Goal: Task Accomplishment & Management: Manage account settings

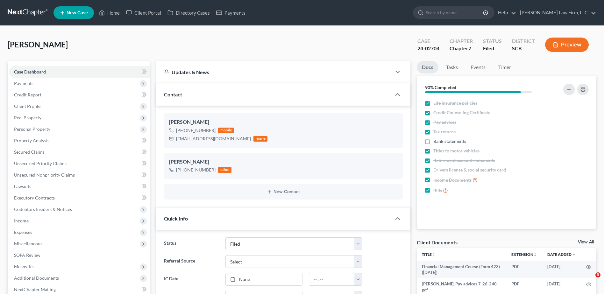
select select "2"
select select "1"
click at [464, 10] on input "search" at bounding box center [454, 13] width 58 height 12
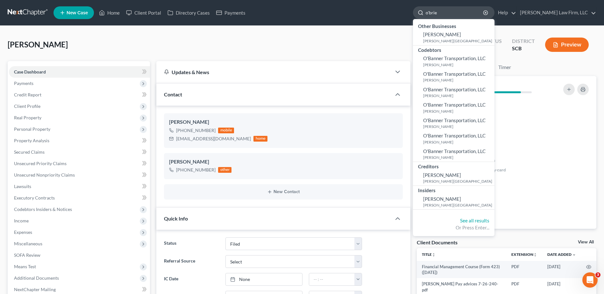
type input "[PERSON_NAME]"
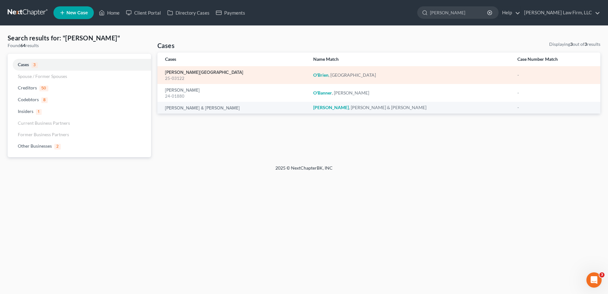
click at [190, 71] on link "[PERSON_NAME][GEOGRAPHIC_DATA]" at bounding box center [204, 72] width 78 height 4
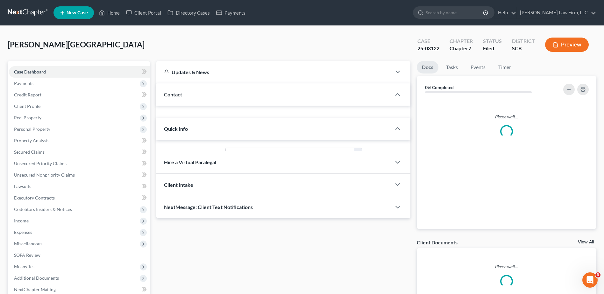
select select "1"
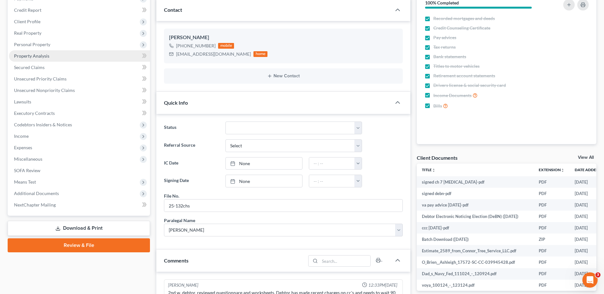
scroll to position [32, 0]
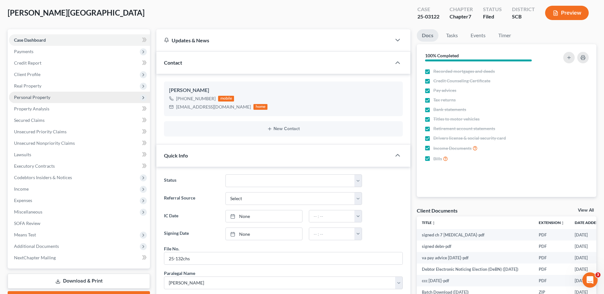
click at [36, 98] on span "Personal Property" at bounding box center [32, 96] width 36 height 5
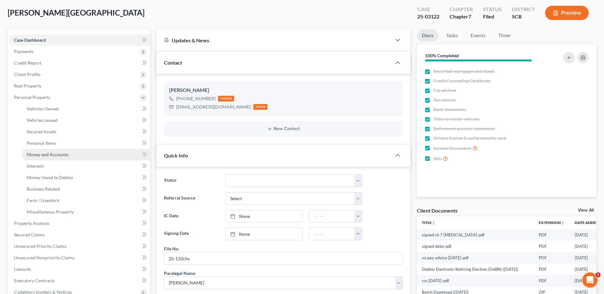
click at [49, 156] on span "Money and Accounts" at bounding box center [48, 154] width 42 height 5
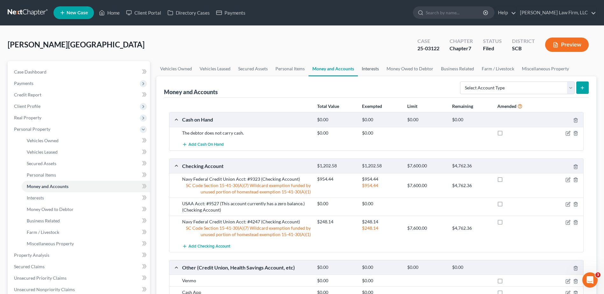
click at [374, 67] on link "Interests" at bounding box center [370, 68] width 25 height 15
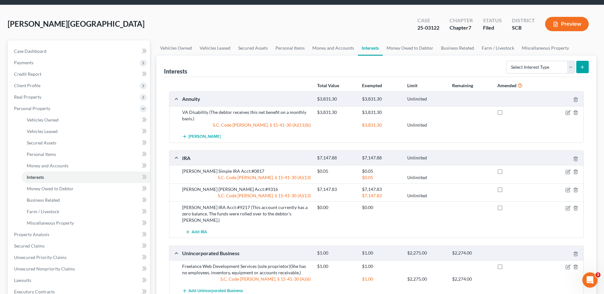
scroll to position [32, 0]
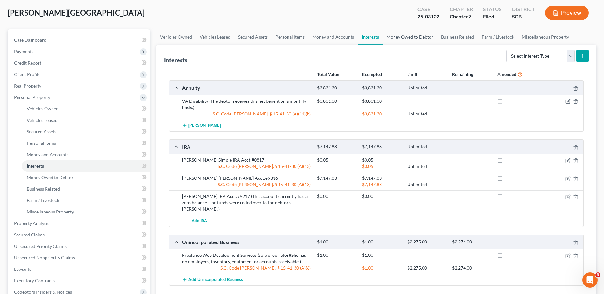
click at [409, 36] on link "Money Owed to Debtor" at bounding box center [409, 36] width 54 height 15
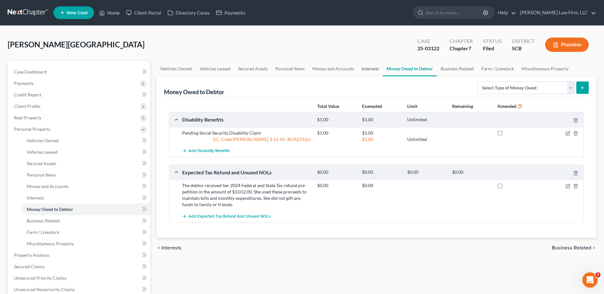
click at [366, 70] on link "Interests" at bounding box center [370, 68] width 25 height 15
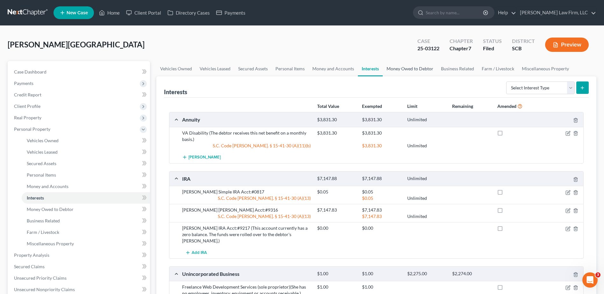
click at [407, 66] on link "Money Owed to Debtor" at bounding box center [409, 68] width 54 height 15
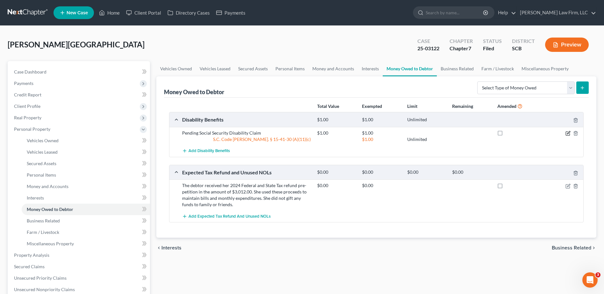
click at [568, 133] on icon "button" at bounding box center [567, 133] width 5 height 5
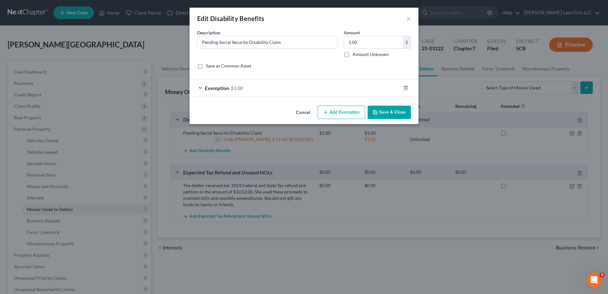
click at [227, 85] on span "Exemption" at bounding box center [217, 88] width 24 height 6
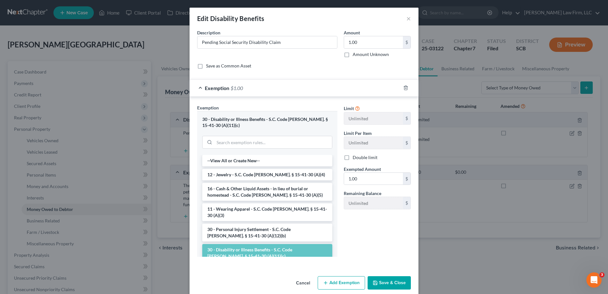
click at [410, 15] on div "Edit Disability Benefits ×" at bounding box center [304, 19] width 229 height 22
click at [409, 18] on button "×" at bounding box center [409, 19] width 4 height 8
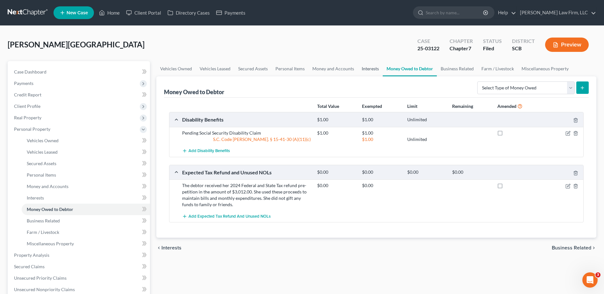
click at [373, 66] on link "Interests" at bounding box center [370, 68] width 25 height 15
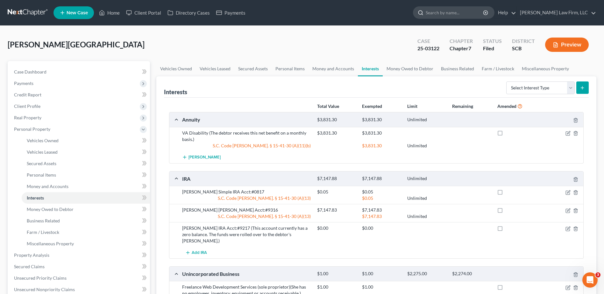
drag, startPoint x: 462, startPoint y: 10, endPoint x: 468, endPoint y: 10, distance: 6.4
click at [465, 10] on input "search" at bounding box center [454, 13] width 58 height 12
type input "[PERSON_NAME]"
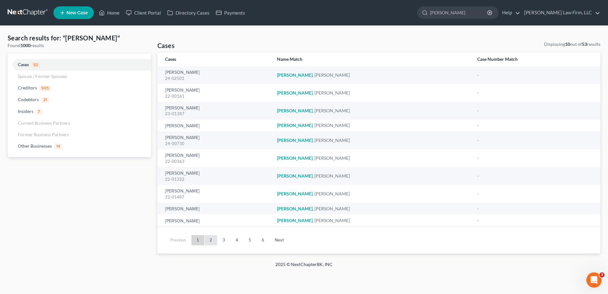
click at [213, 239] on link "2" at bounding box center [211, 240] width 13 height 10
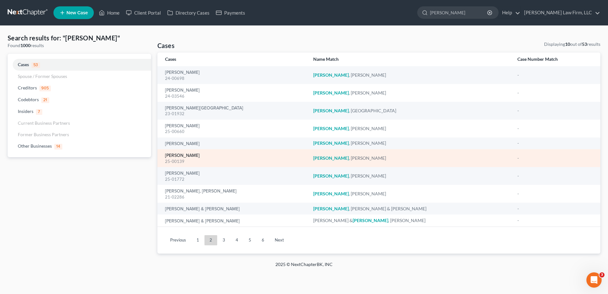
click at [189, 154] on link "[PERSON_NAME]" at bounding box center [182, 155] width 35 height 4
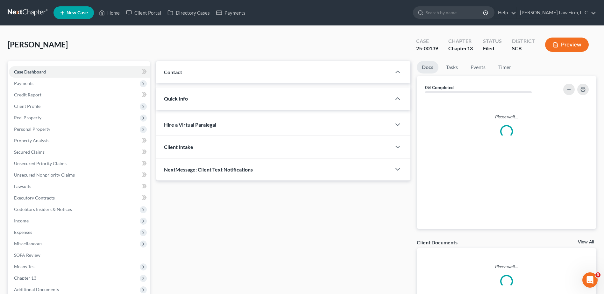
select select "3"
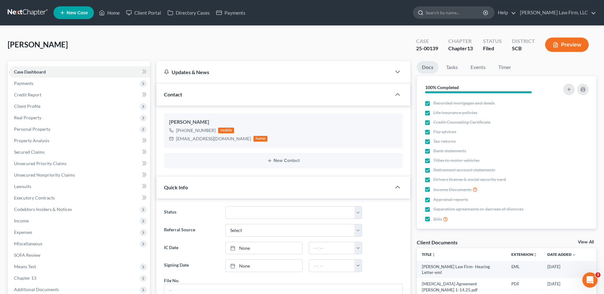
click at [472, 13] on input "search" at bounding box center [454, 13] width 58 height 12
type input "[PERSON_NAME]"
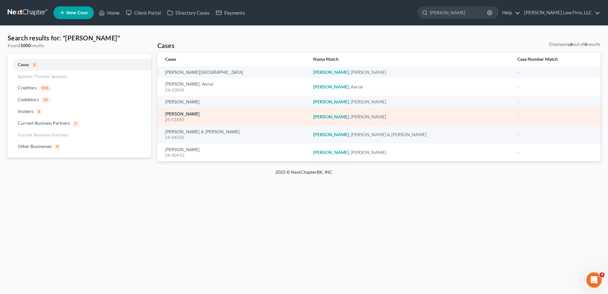
click at [175, 112] on link "[PERSON_NAME]" at bounding box center [182, 114] width 35 height 4
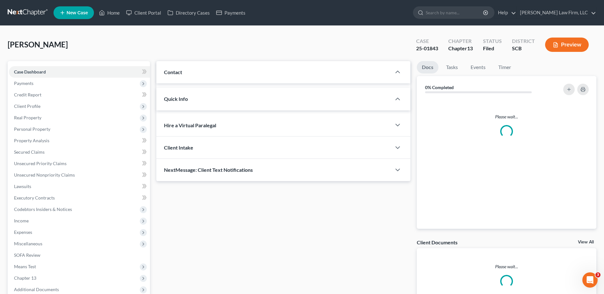
select select "3"
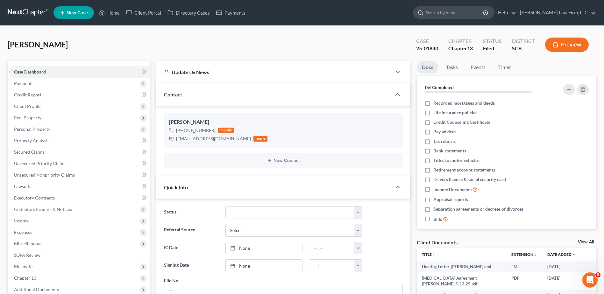
click at [447, 13] on input "search" at bounding box center [454, 13] width 58 height 12
type input "[PERSON_NAME]"
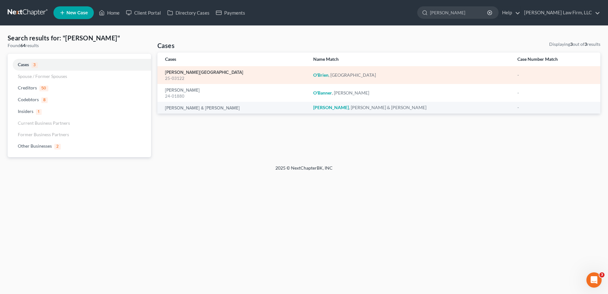
click at [179, 73] on link "[PERSON_NAME][GEOGRAPHIC_DATA]" at bounding box center [204, 72] width 78 height 4
select select "1"
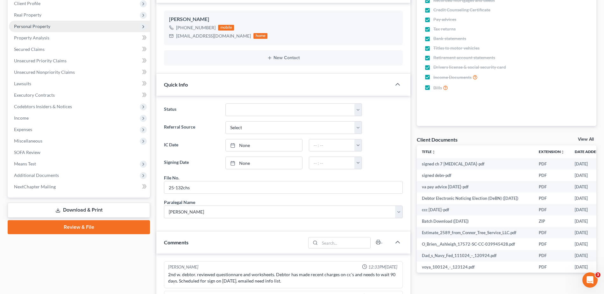
scroll to position [95, 0]
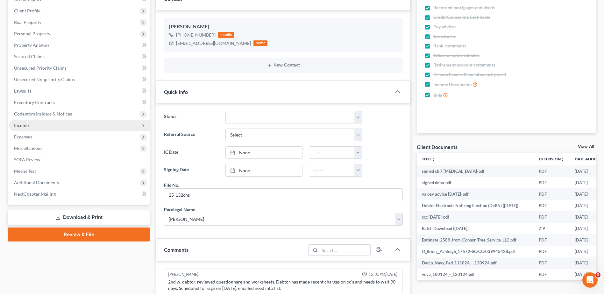
click at [26, 125] on span "Income" at bounding box center [21, 124] width 15 height 5
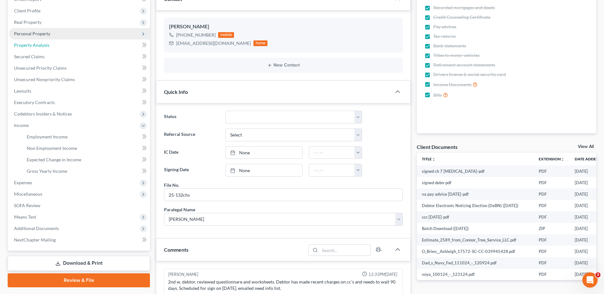
drag, startPoint x: 31, startPoint y: 44, endPoint x: 31, endPoint y: 36, distance: 8.6
click at [31, 44] on span "Property Analysis" at bounding box center [31, 44] width 35 height 5
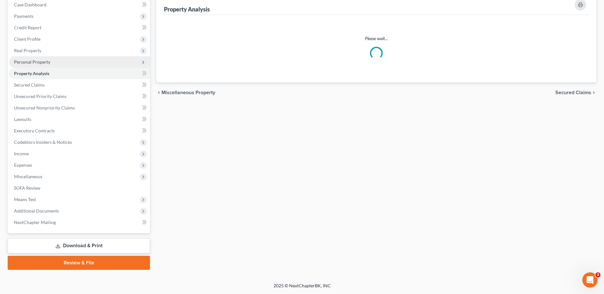
click at [31, 36] on ul "Case Dashboard Payments Invoices Payments Payments Credit Report Client Profile" at bounding box center [79, 113] width 141 height 229
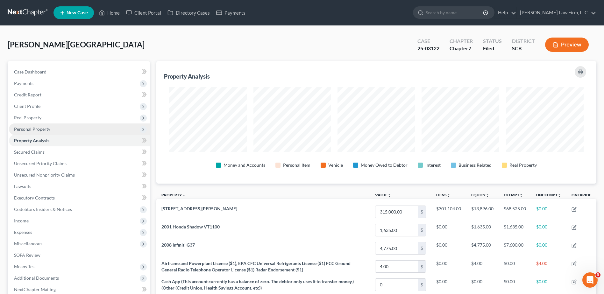
click at [37, 127] on span "Personal Property" at bounding box center [32, 128] width 36 height 5
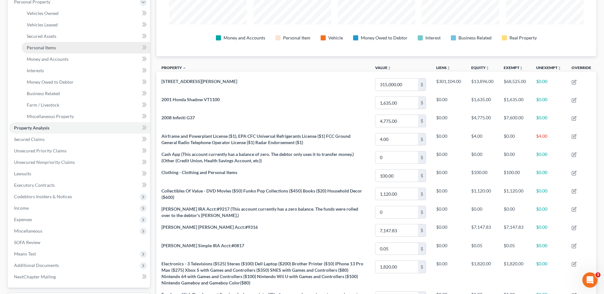
scroll to position [95, 0]
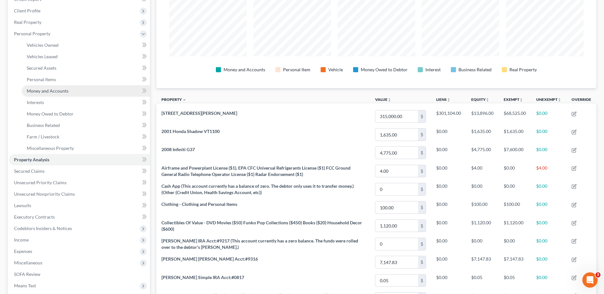
click at [45, 88] on span "Money and Accounts" at bounding box center [48, 90] width 42 height 5
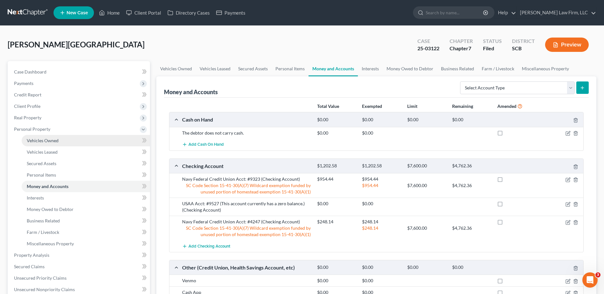
click at [51, 139] on span "Vehicles Owned" at bounding box center [43, 140] width 32 height 5
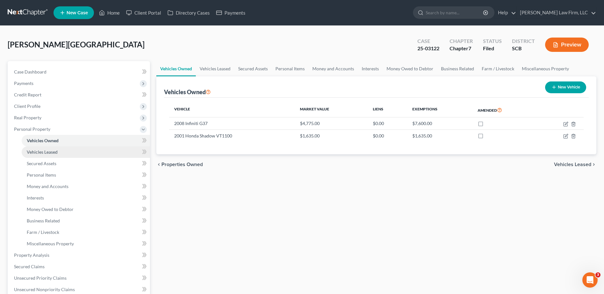
click at [53, 152] on span "Vehicles Leased" at bounding box center [42, 151] width 31 height 5
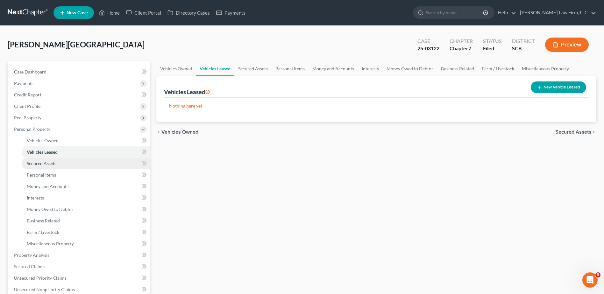
click at [55, 162] on span "Secured Assets" at bounding box center [42, 163] width 30 height 5
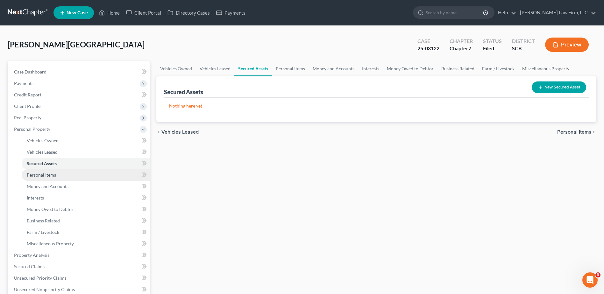
click at [55, 172] on span "Personal Items" at bounding box center [41, 174] width 29 height 5
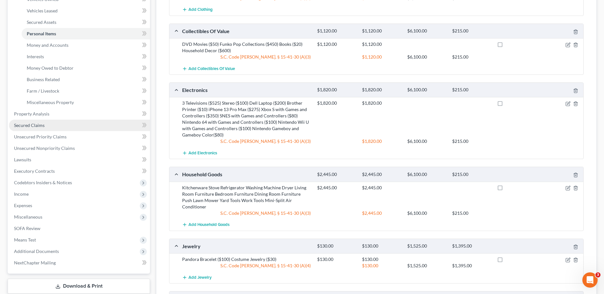
scroll to position [110, 0]
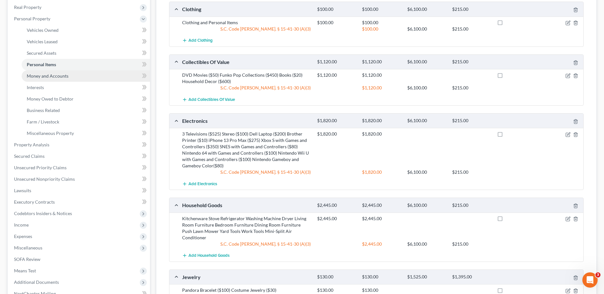
click at [45, 73] on span "Money and Accounts" at bounding box center [48, 75] width 42 height 5
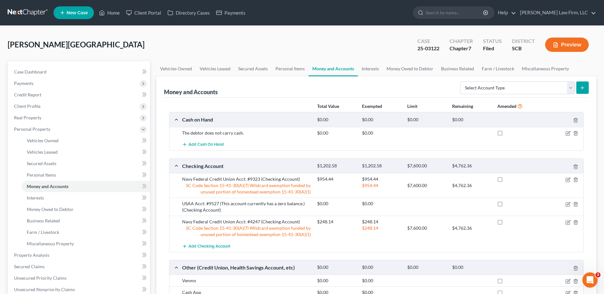
drag, startPoint x: 31, startPoint y: 105, endPoint x: 45, endPoint y: 125, distance: 23.9
click at [31, 105] on span "Client Profile" at bounding box center [27, 105] width 26 height 5
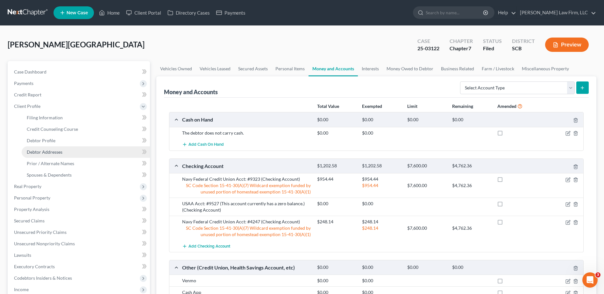
click at [52, 150] on span "Debtor Addresses" at bounding box center [45, 151] width 36 height 5
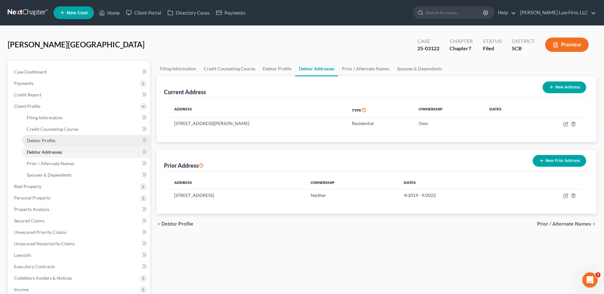
click at [51, 140] on span "Debtor Profile" at bounding box center [41, 140] width 29 height 5
select select "0"
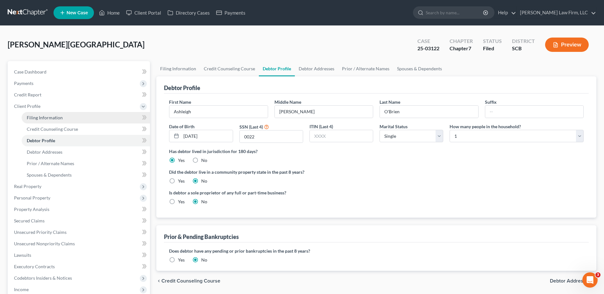
click at [45, 117] on span "Filing Information" at bounding box center [45, 117] width 36 height 5
select select "1"
select select "0"
select select "42"
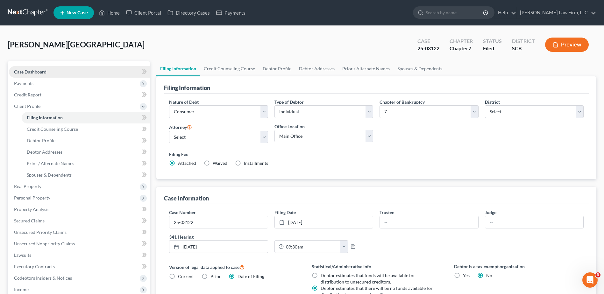
click at [39, 73] on span "Case Dashboard" at bounding box center [30, 71] width 32 height 5
select select "1"
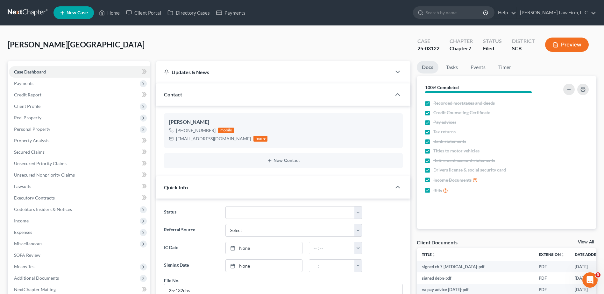
drag, startPoint x: 34, startPoint y: 142, endPoint x: 34, endPoint y: 138, distance: 3.5
click at [34, 142] on span "Property Analysis" at bounding box center [31, 140] width 35 height 5
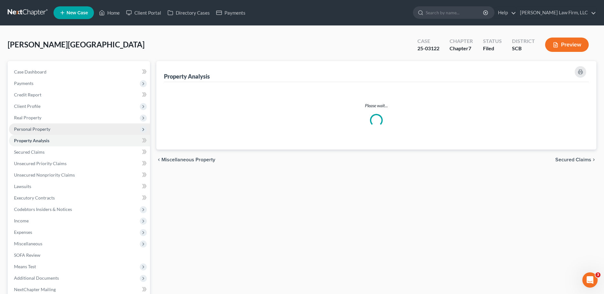
click at [34, 131] on span "Personal Property" at bounding box center [32, 128] width 36 height 5
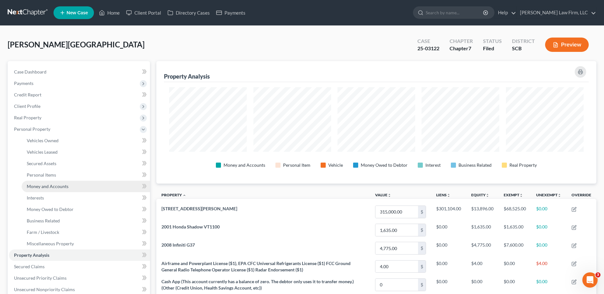
scroll to position [122, 440]
click at [48, 185] on span "Money and Accounts" at bounding box center [48, 186] width 42 height 5
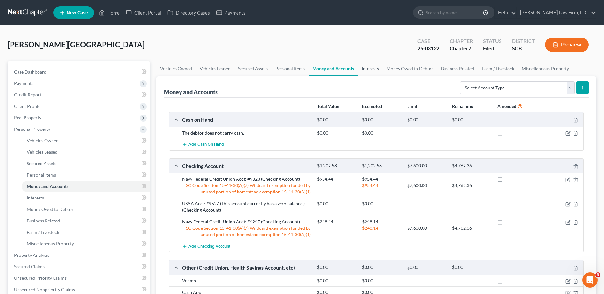
drag, startPoint x: 379, startPoint y: 69, endPoint x: 376, endPoint y: 72, distance: 4.5
click at [379, 69] on link "Interests" at bounding box center [370, 68] width 25 height 15
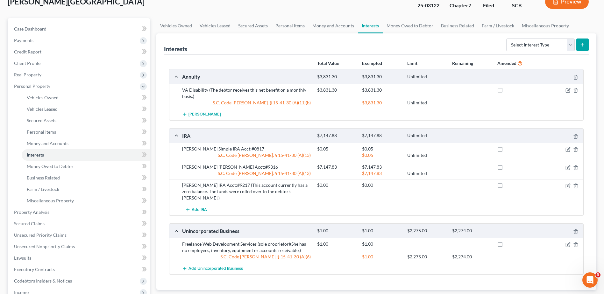
scroll to position [32, 0]
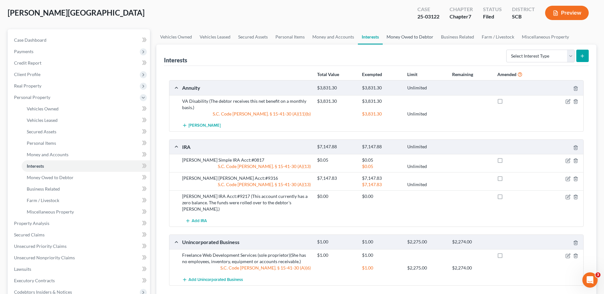
click at [410, 38] on link "Money Owed to Debtor" at bounding box center [409, 36] width 54 height 15
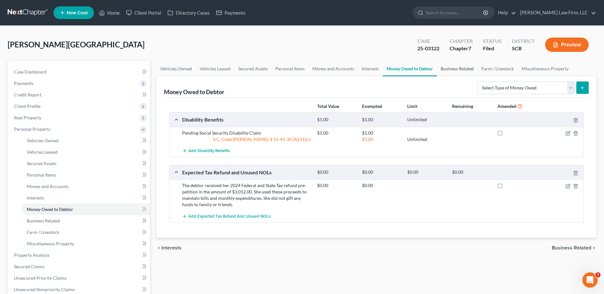
click at [452, 69] on link "Business Related" at bounding box center [457, 68] width 41 height 15
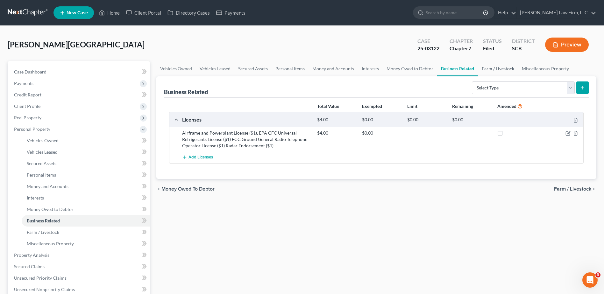
click at [484, 69] on link "Farm / Livestock" at bounding box center [498, 68] width 40 height 15
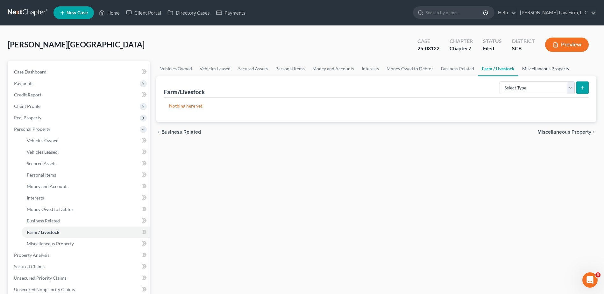
click at [536, 70] on link "Miscellaneous Property" at bounding box center [545, 68] width 55 height 15
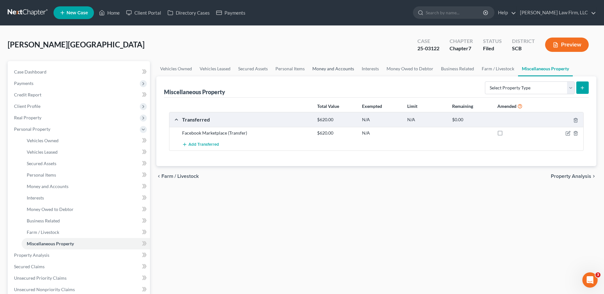
click at [334, 71] on link "Money and Accounts" at bounding box center [332, 68] width 49 height 15
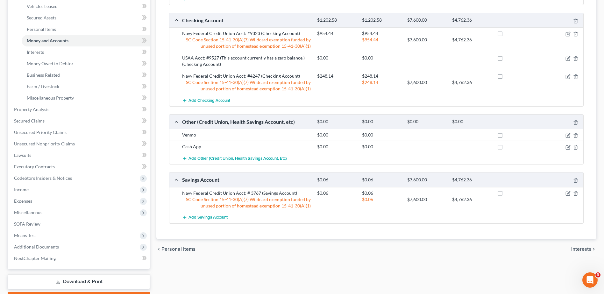
scroll to position [23, 0]
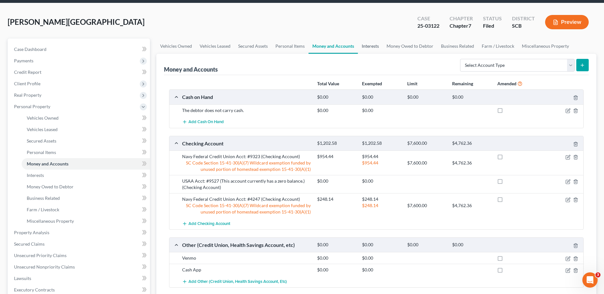
click at [374, 47] on link "Interests" at bounding box center [370, 45] width 25 height 15
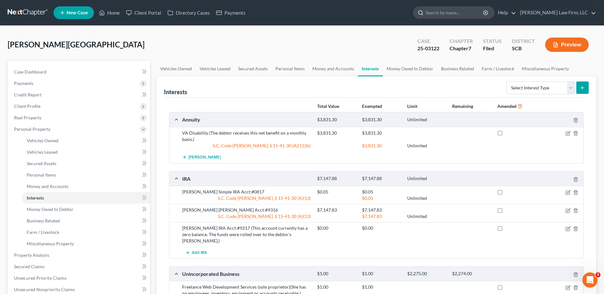
click at [479, 13] on input "search" at bounding box center [454, 13] width 58 height 12
type input "ronajen"
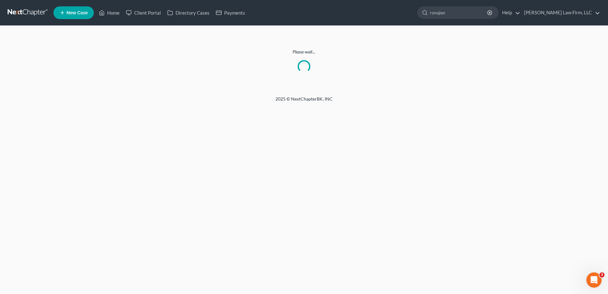
click at [31, 15] on link at bounding box center [28, 12] width 41 height 11
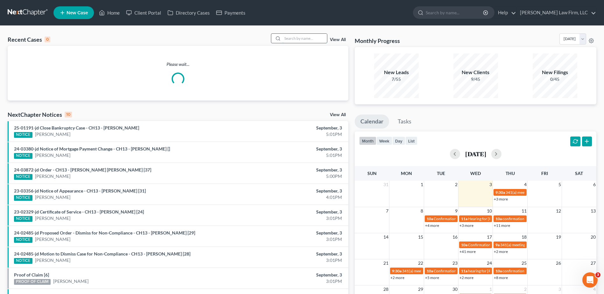
click at [298, 40] on input "search" at bounding box center [304, 38] width 45 height 9
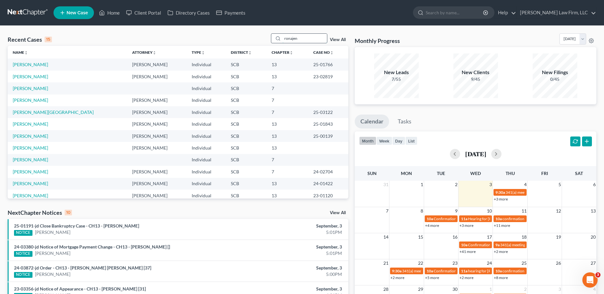
type input "ronajen"
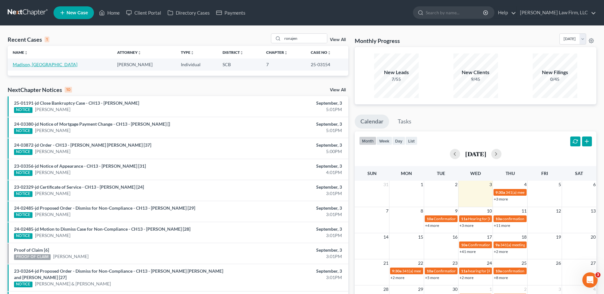
click at [32, 64] on link "Madison, [GEOGRAPHIC_DATA]" at bounding box center [45, 64] width 65 height 5
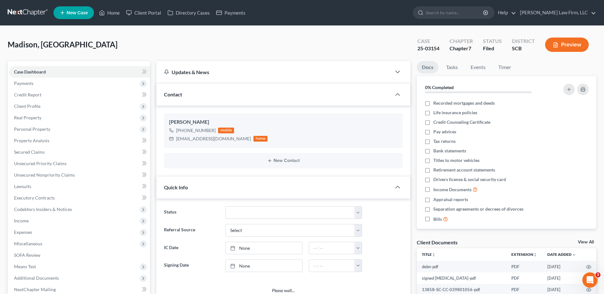
select select "0"
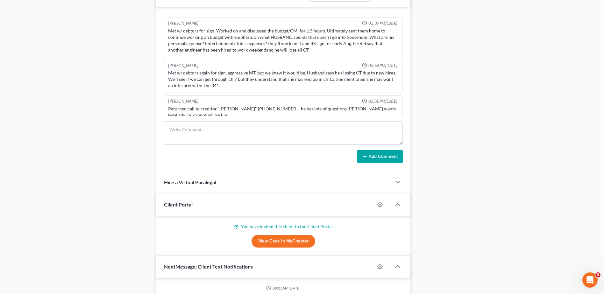
scroll to position [95, 0]
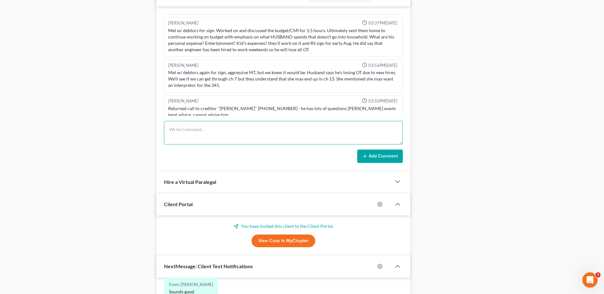
click at [191, 131] on textarea at bounding box center [283, 133] width 239 height 24
paste textarea "A recent copy of a pay stub for the non-filing spouse. Schedule J references a …"
click at [256, 141] on textarea "UST wants additional items: A recent copy of a pay stub for the non-filing spou…" at bounding box center [283, 133] width 239 height 24
type textarea "UST wants additional items: A recent copy of a pay stub for the non-filing spou…"
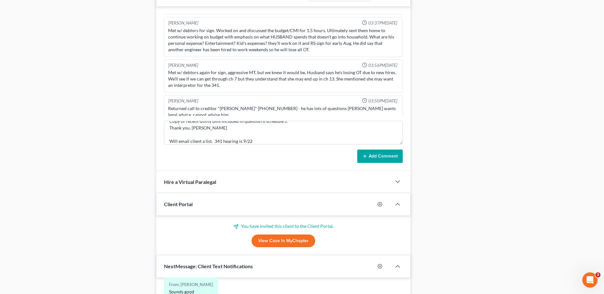
click at [383, 156] on button "Add Comment" at bounding box center [379, 156] width 45 height 13
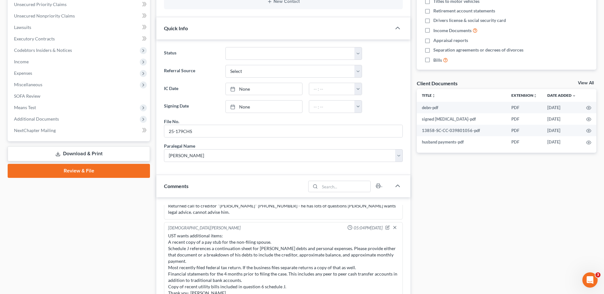
scroll to position [0, 0]
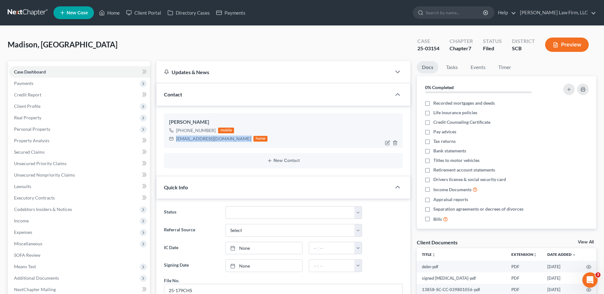
drag, startPoint x: 176, startPoint y: 139, endPoint x: 232, endPoint y: 139, distance: 56.0
click at [232, 139] on div "jmadison51624@gmail.com home" at bounding box center [218, 139] width 98 height 8
copy div "jmadison51624@gmail.com"
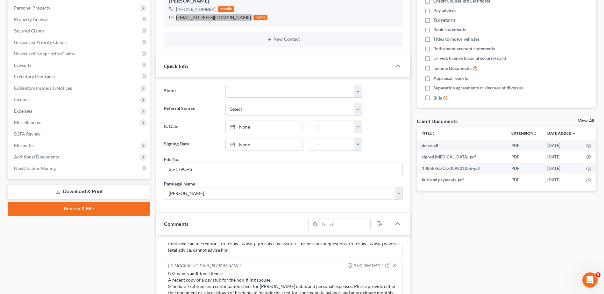
scroll to position [223, 0]
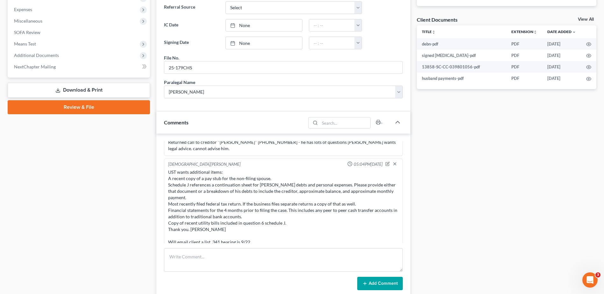
click at [206, 184] on div "UST wants additional items: A recent copy of a pay stub for the non-filing spou…" at bounding box center [283, 207] width 230 height 76
drag, startPoint x: 269, startPoint y: 172, endPoint x: 178, endPoint y: 172, distance: 91.3
click at [178, 172] on div "UST wants additional items: A recent copy of a pay stub for the non-filing spou…" at bounding box center [283, 207] width 230 height 76
drag, startPoint x: 177, startPoint y: 172, endPoint x: 228, endPoint y: 214, distance: 66.4
click at [245, 212] on div "UST wants additional items: A recent copy of a pay stub for the non-filing spou…" at bounding box center [283, 207] width 230 height 76
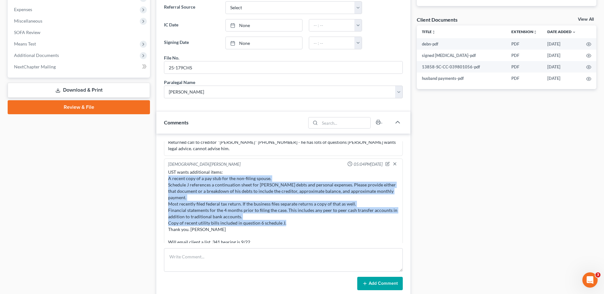
drag, startPoint x: 286, startPoint y: 216, endPoint x: 168, endPoint y: 171, distance: 126.3
click at [169, 170] on div "UST wants additional items: A recent copy of a pay stub for the non-filing spou…" at bounding box center [283, 207] width 230 height 76
copy div "A recent copy of a pay stub for the non-filing spouse. Schedule J references a …"
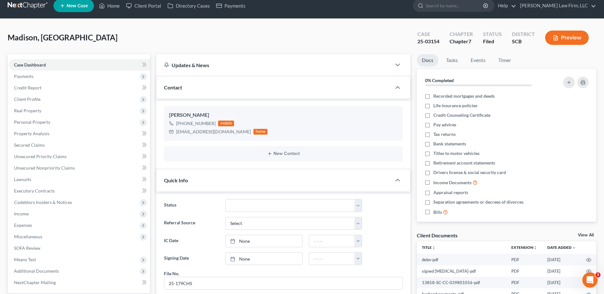
scroll to position [0, 0]
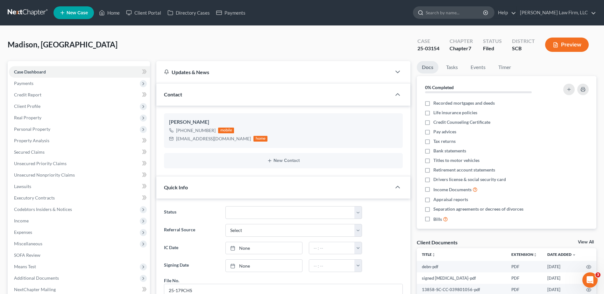
click at [460, 17] on input "search" at bounding box center [454, 13] width 58 height 12
type input "madison"
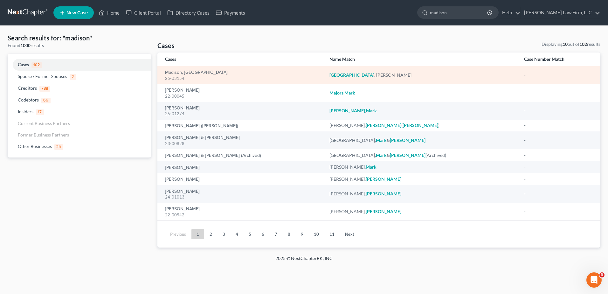
click at [180, 67] on td "Madison, Ronajen 25-03154" at bounding box center [240, 75] width 167 height 18
click at [179, 72] on link "Madison, [GEOGRAPHIC_DATA]" at bounding box center [196, 72] width 63 height 4
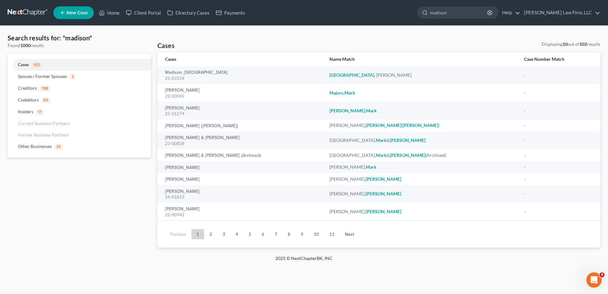
select select "0"
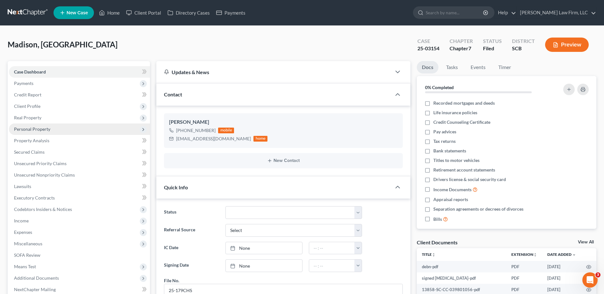
scroll to position [95, 0]
click at [37, 129] on span "Personal Property" at bounding box center [32, 128] width 36 height 5
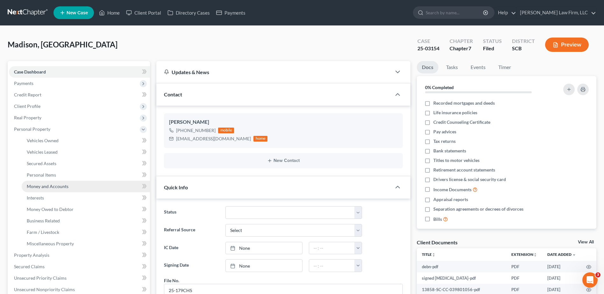
click at [45, 187] on span "Money and Accounts" at bounding box center [48, 186] width 42 height 5
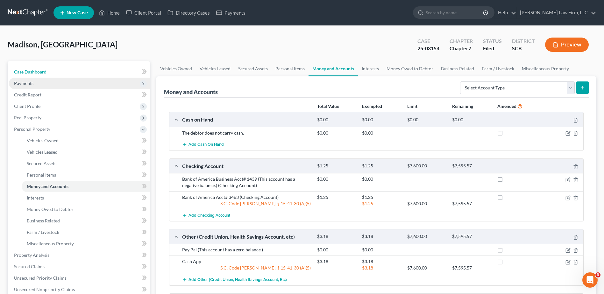
drag, startPoint x: 28, startPoint y: 69, endPoint x: 87, endPoint y: 82, distance: 59.8
click at [28, 69] on span "Case Dashboard" at bounding box center [30, 71] width 32 height 5
select select "0"
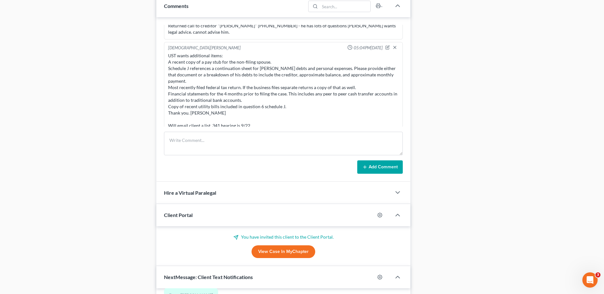
scroll to position [382, 0]
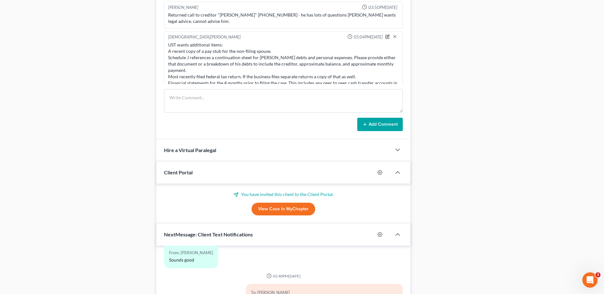
click at [385, 34] on icon "button" at bounding box center [387, 36] width 4 height 4
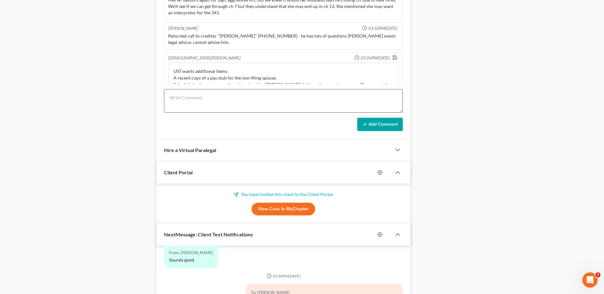
drag, startPoint x: 391, startPoint y: 78, endPoint x: 386, endPoint y: 108, distance: 30.6
click at [386, 108] on div "Sherry Sutton 03:29PM, 07/21/2025 husband called about paperwork they will come…" at bounding box center [283, 57] width 254 height 164
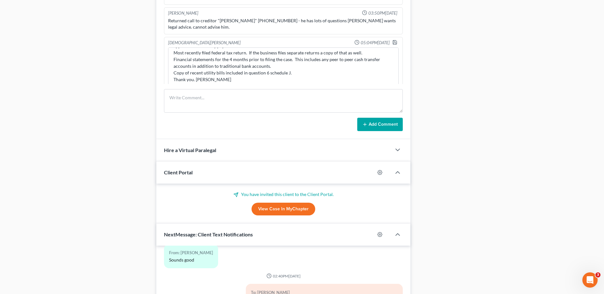
scroll to position [127, 0]
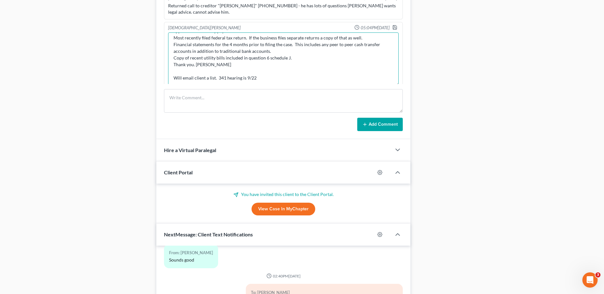
click at [214, 71] on textarea "UST wants additional items: A recent copy of a pay stub for the non-filing spou…" at bounding box center [283, 59] width 230 height 54
click at [205, 73] on textarea "UST wants additional items: A recent copy of a pay stub for the non-filing spou…" at bounding box center [283, 59] width 230 height 54
type textarea "UST wants additional items: A recent copy of a pay stub for the non-filing spou…"
click at [392, 25] on icon "button" at bounding box center [394, 27] width 5 height 5
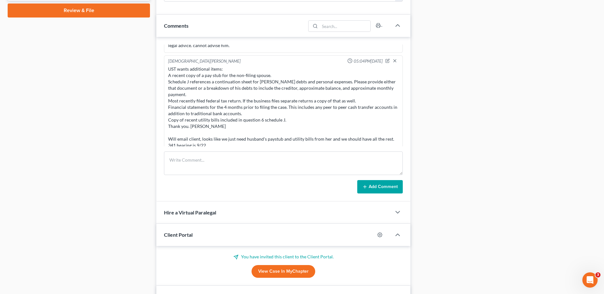
scroll to position [318, 0]
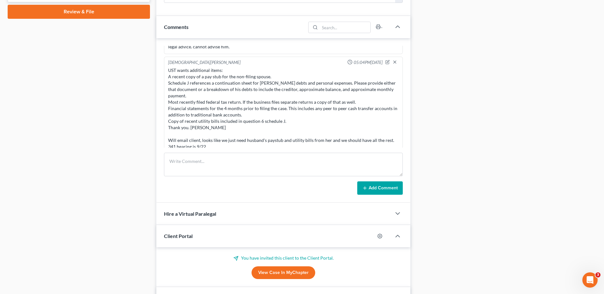
click at [152, 107] on div "Case Dashboard Payments Invoices Payments Payments Credit Report Client Profile" at bounding box center [78, 97] width 149 height 709
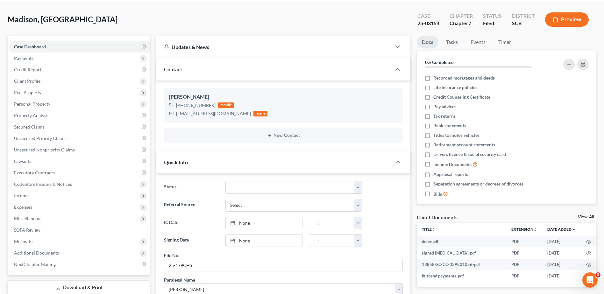
scroll to position [0, 0]
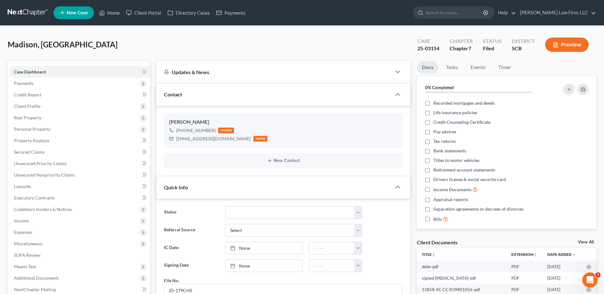
click at [21, 17] on link at bounding box center [28, 12] width 41 height 11
